Goal: Information Seeking & Learning: Learn about a topic

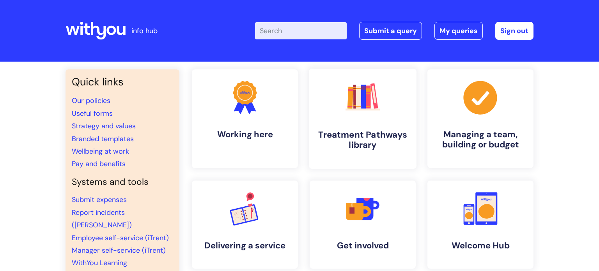
click at [381, 132] on h4 "Treatment Pathways library" at bounding box center [362, 139] width 95 height 21
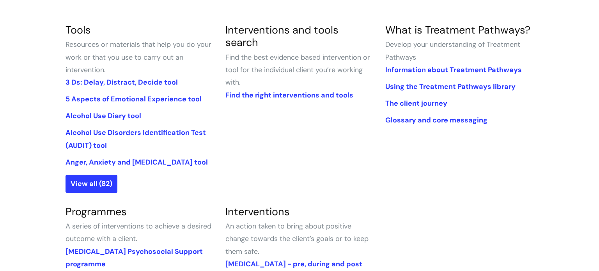
scroll to position [170, 0]
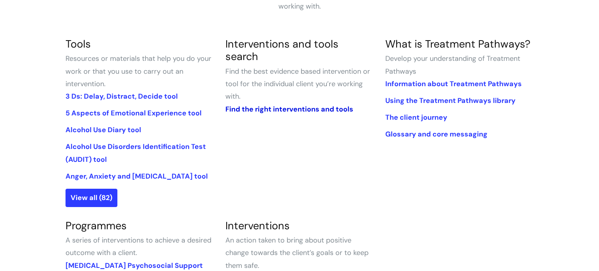
click at [253, 105] on link "Find the right interventions and tools" at bounding box center [289, 109] width 128 height 9
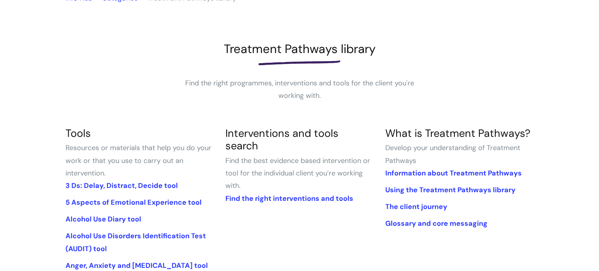
scroll to position [80, 0]
